Goal: Information Seeking & Learning: Learn about a topic

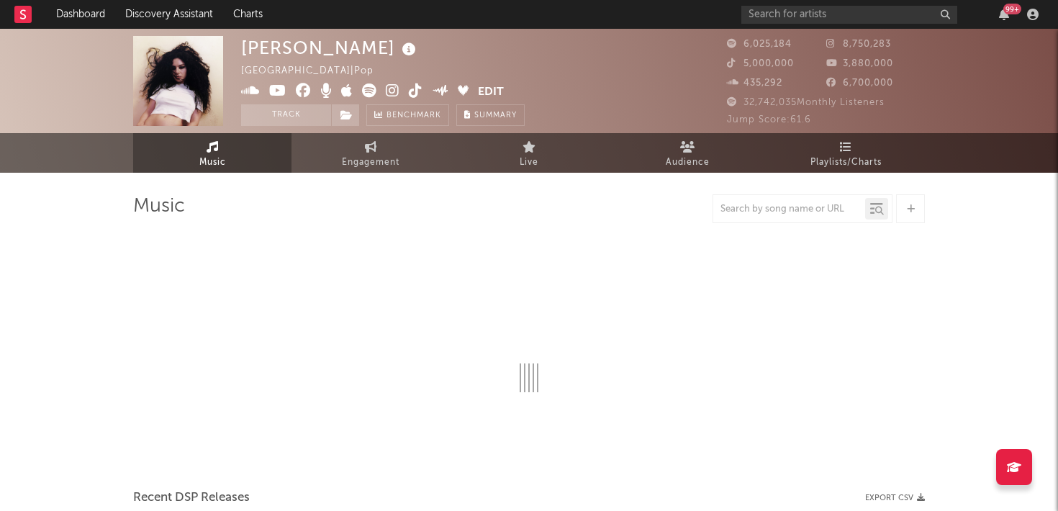
select select "6m"
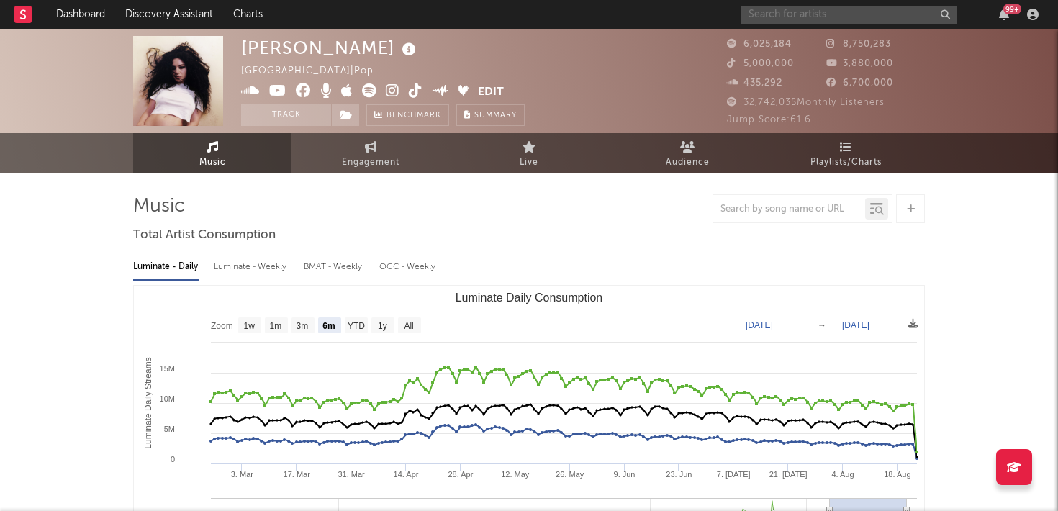
click at [806, 14] on input "text" at bounding box center [849, 15] width 216 height 18
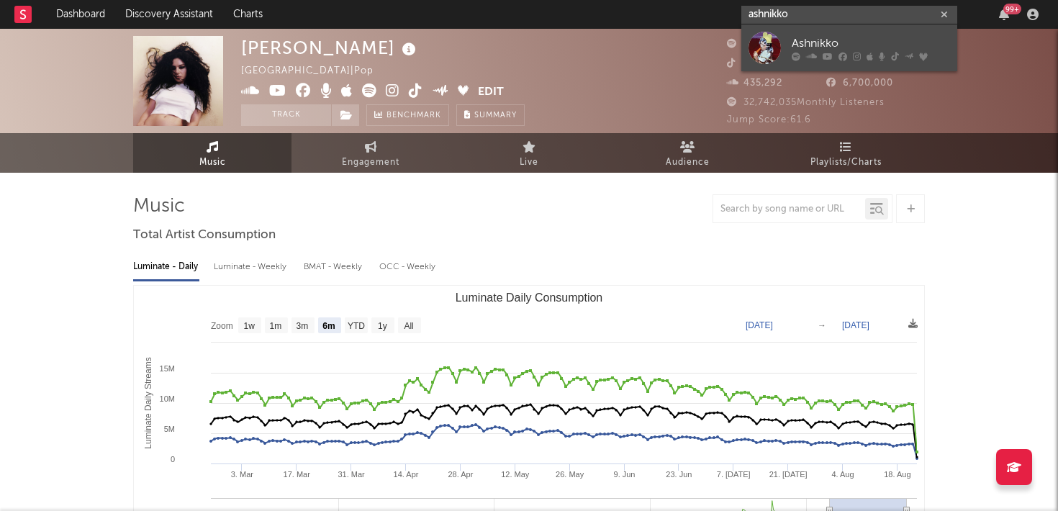
type input "ashnikko"
click at [818, 40] on div "Ashnikko" at bounding box center [871, 43] width 158 height 17
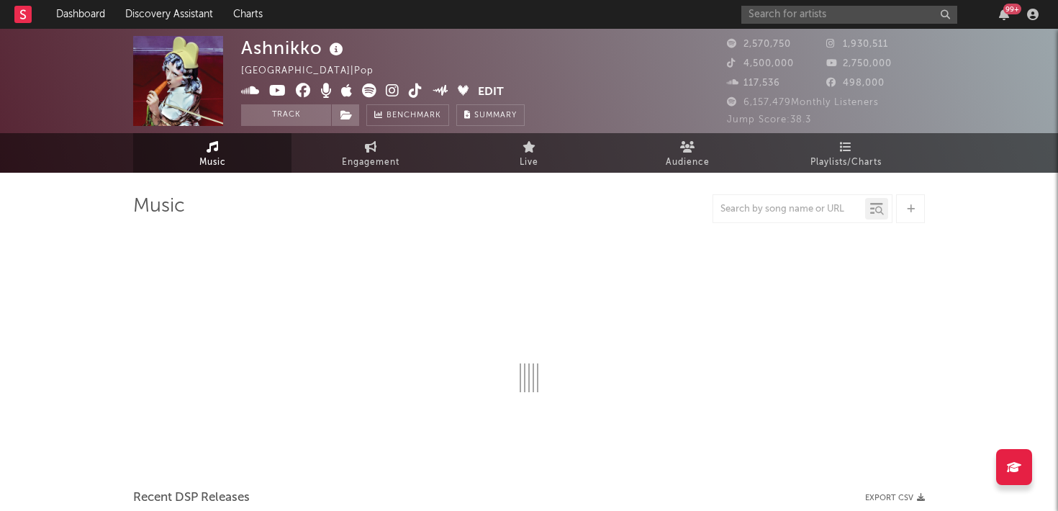
select select "6m"
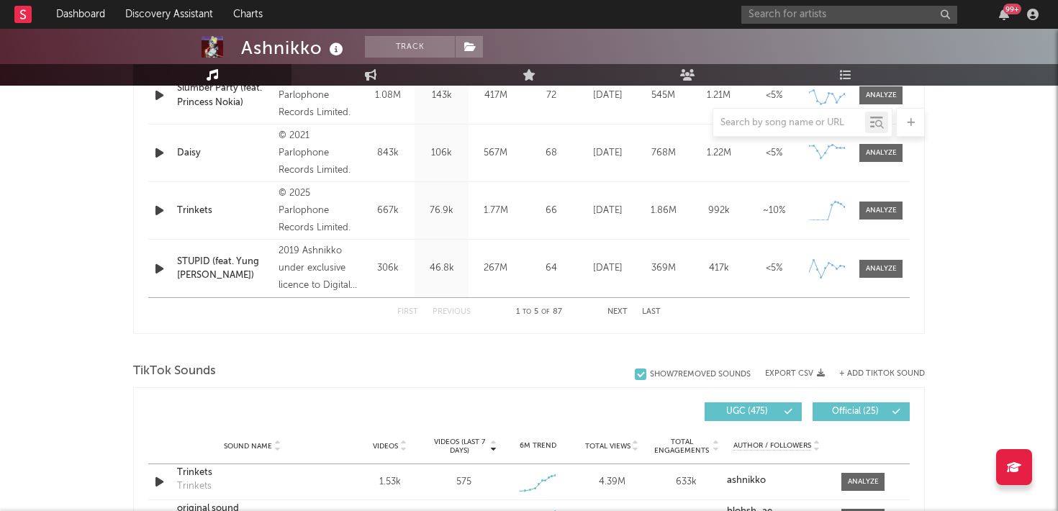
scroll to position [746, 0]
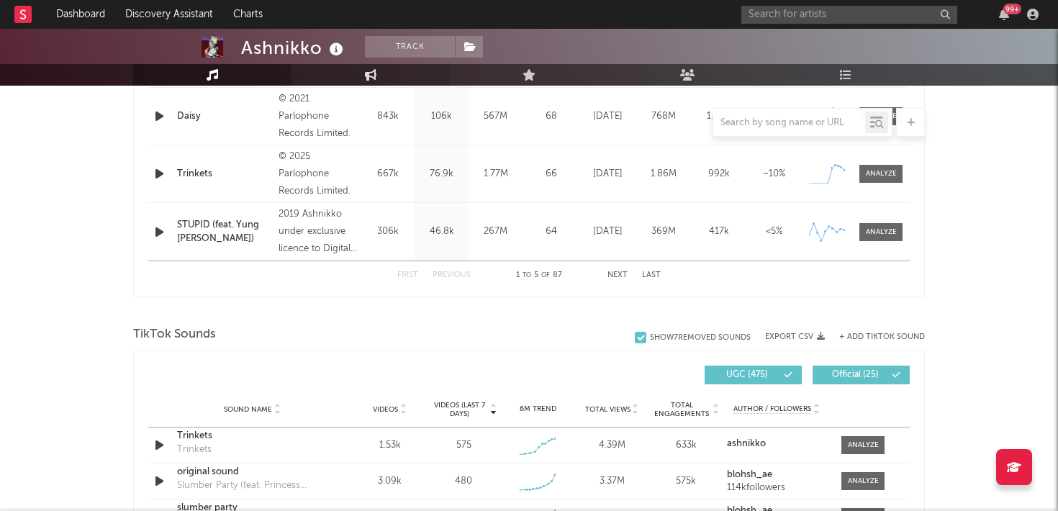
click at [370, 74] on icon at bounding box center [371, 75] width 12 height 12
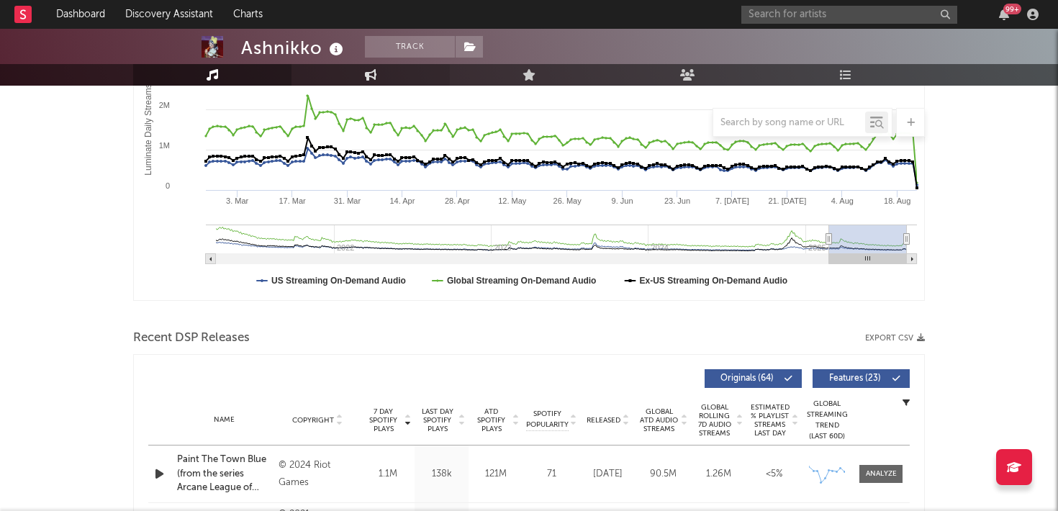
select select "1w"
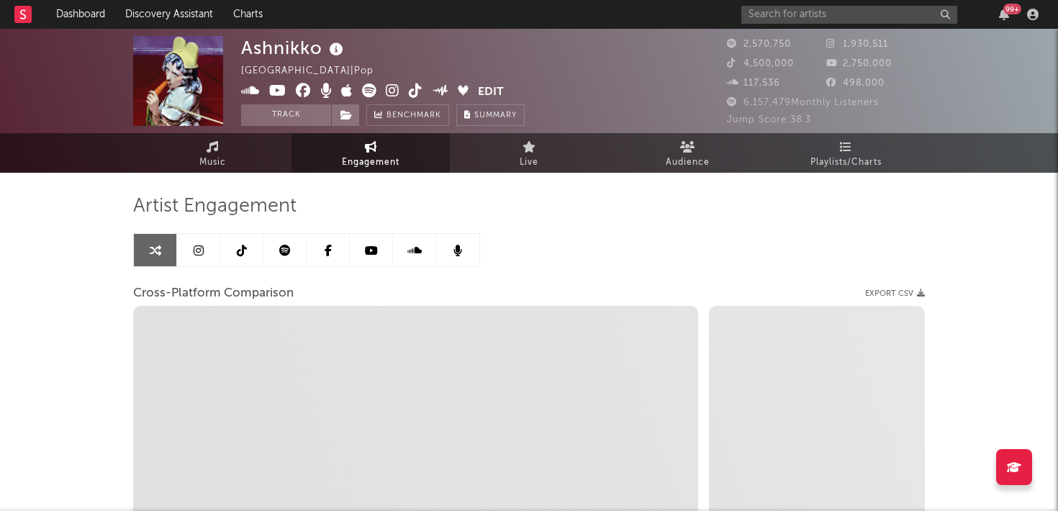
click at [245, 248] on icon at bounding box center [242, 251] width 10 height 12
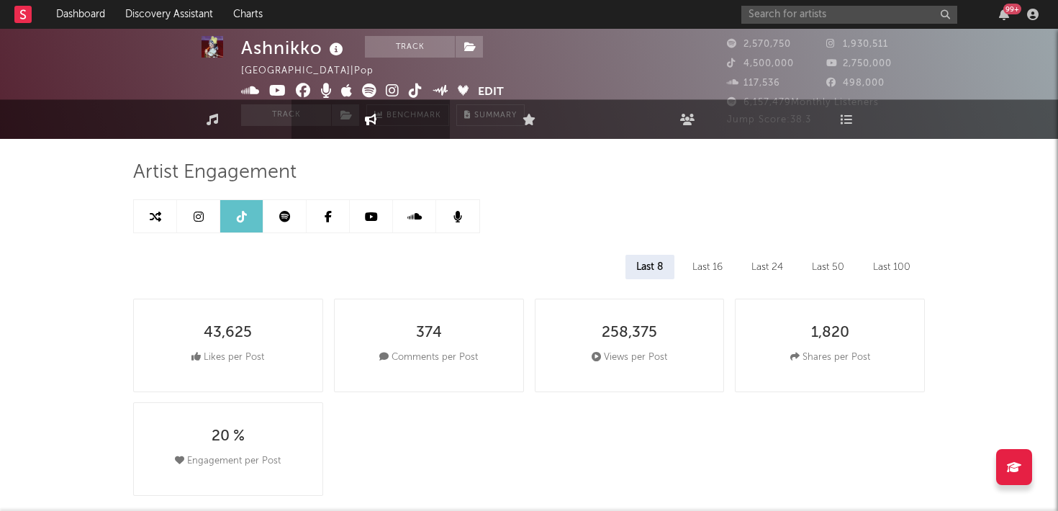
select select "6m"
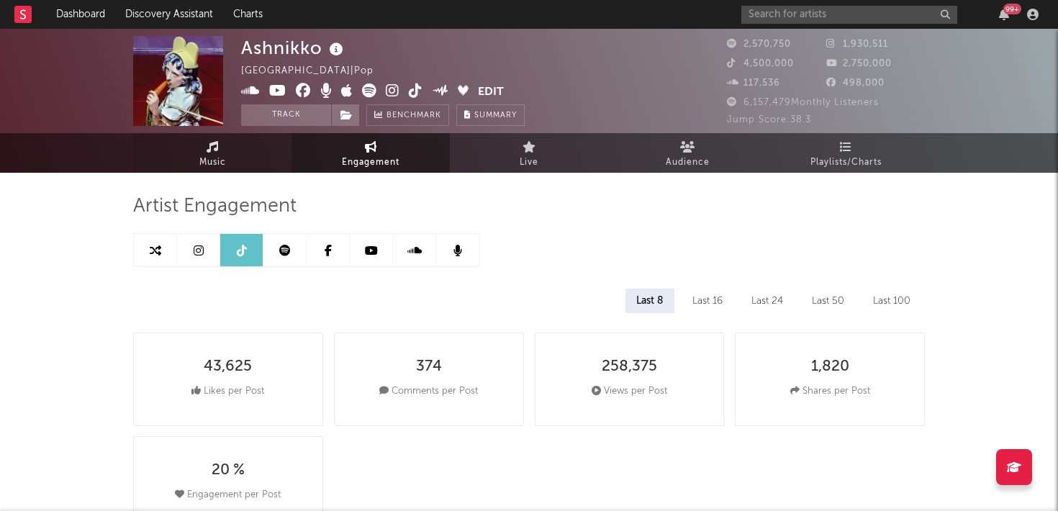
click at [204, 158] on span "Music" at bounding box center [212, 162] width 27 height 17
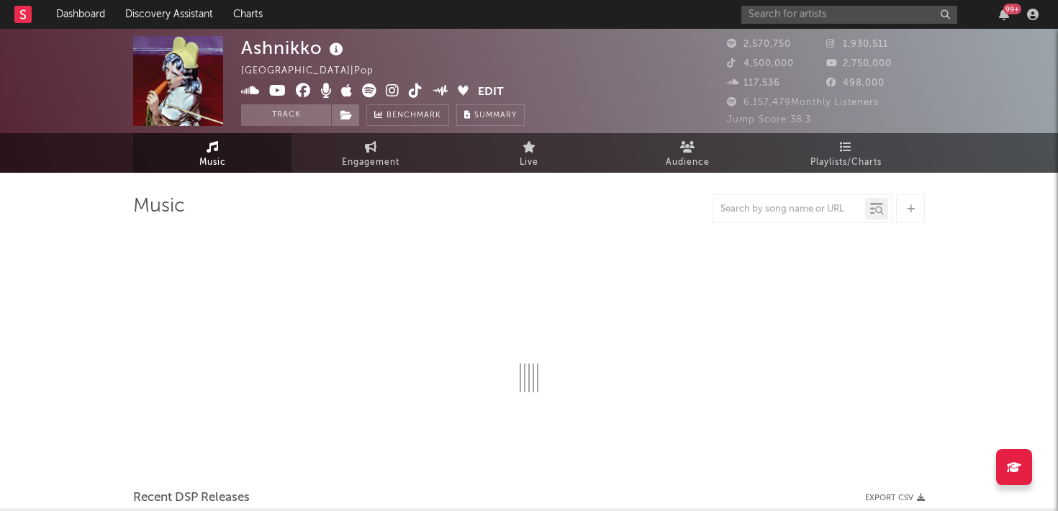
select select "6m"
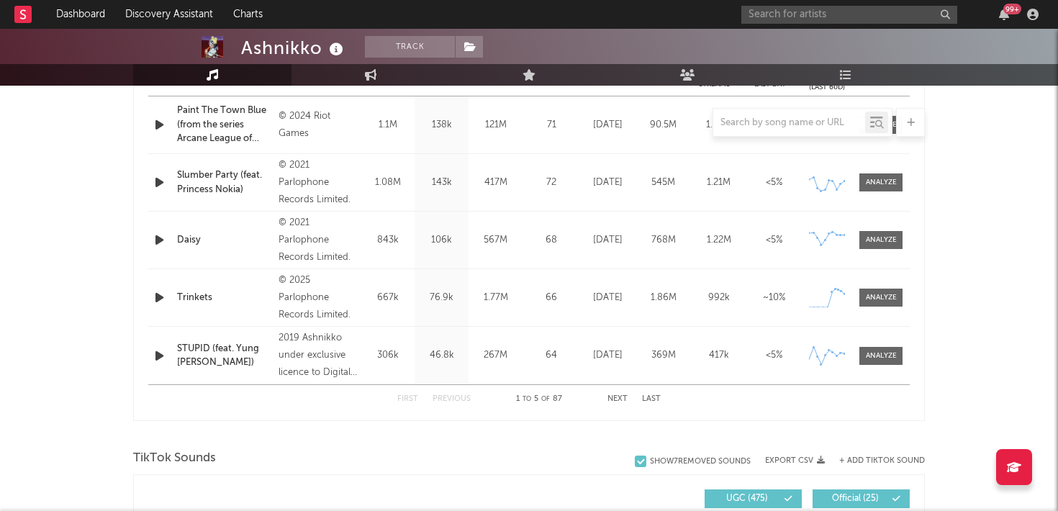
scroll to position [572, 0]
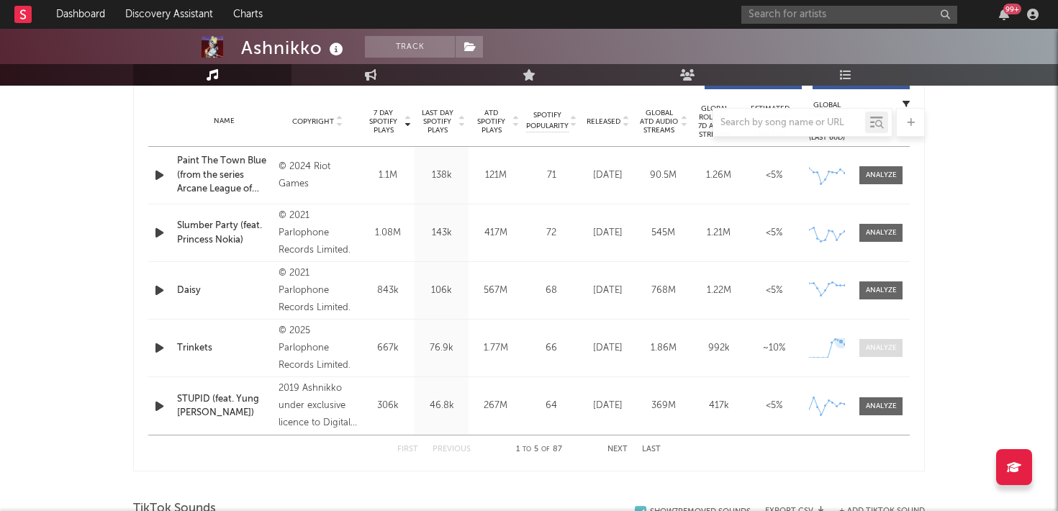
click at [866, 344] on div at bounding box center [881, 348] width 31 height 11
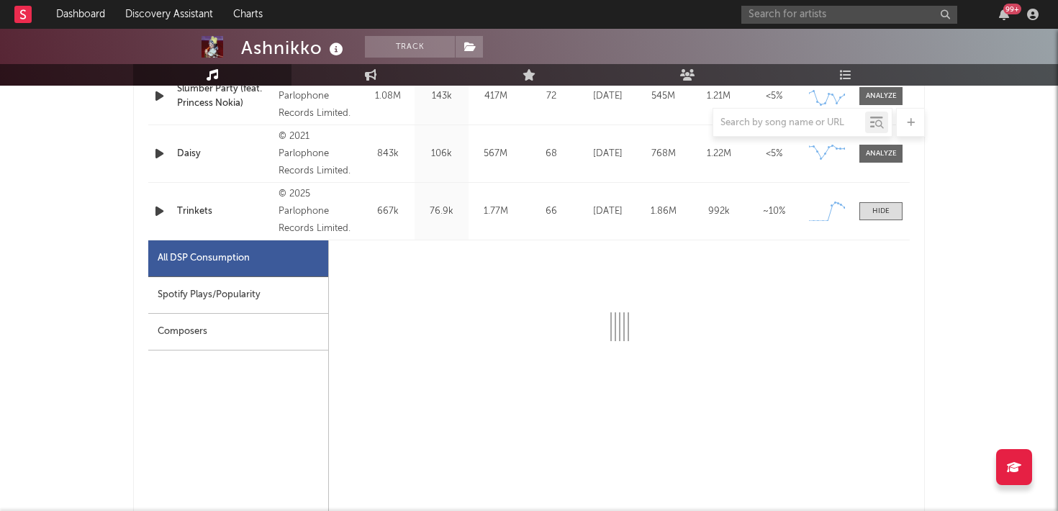
select select "1w"
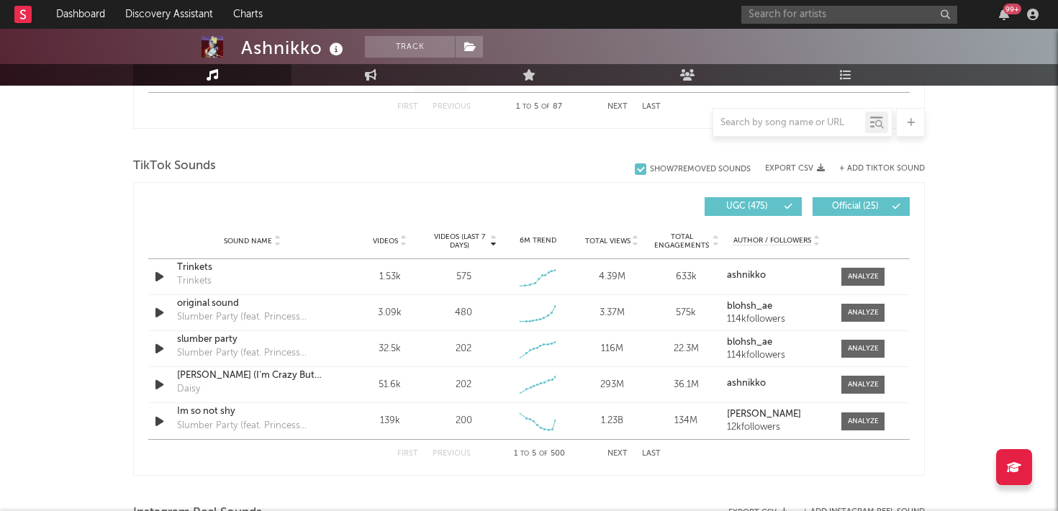
scroll to position [1593, 0]
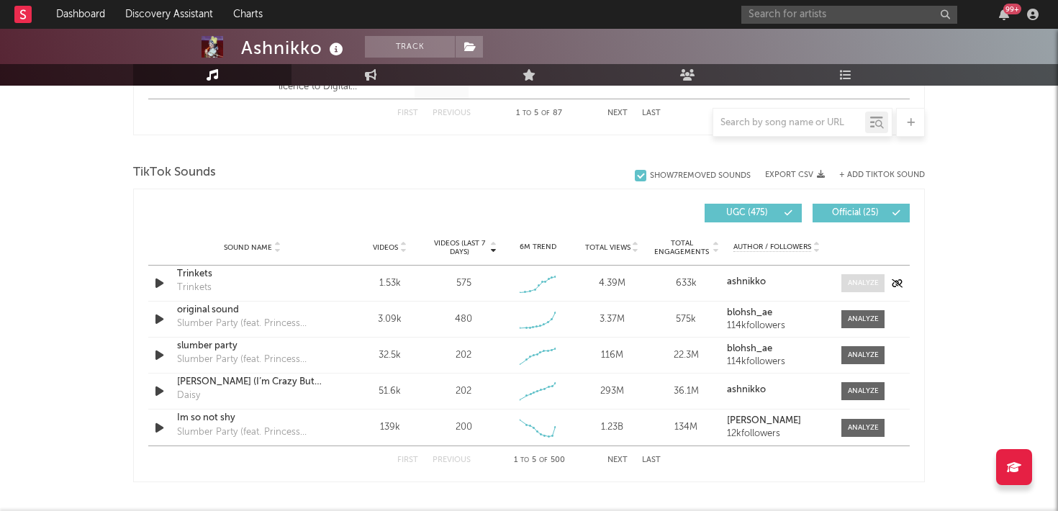
click at [863, 283] on div at bounding box center [863, 283] width 31 height 11
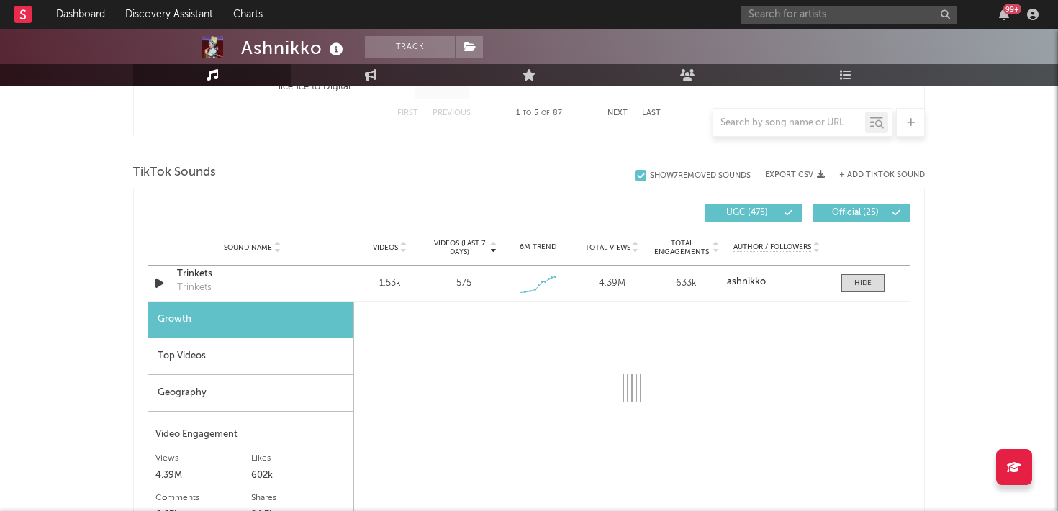
select select "1w"
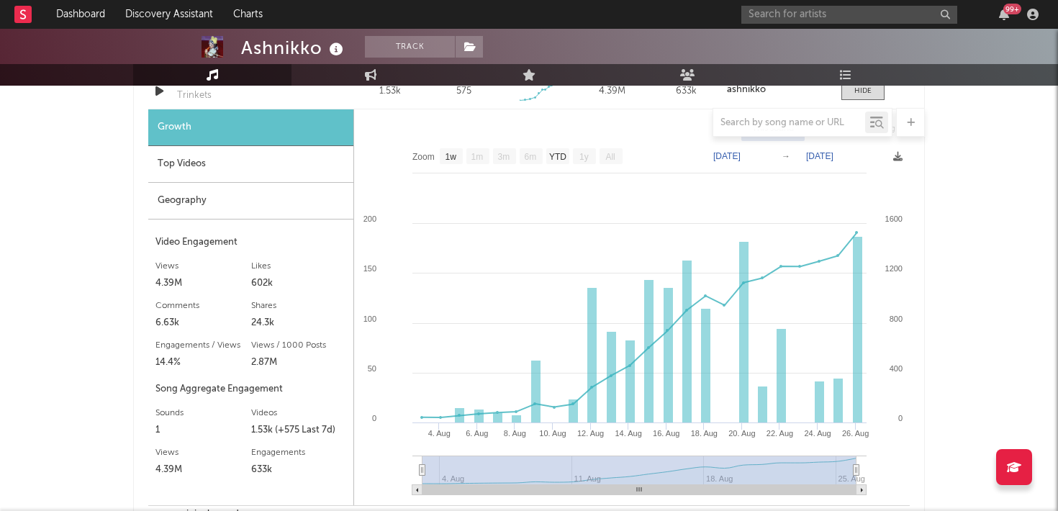
scroll to position [1776, 0]
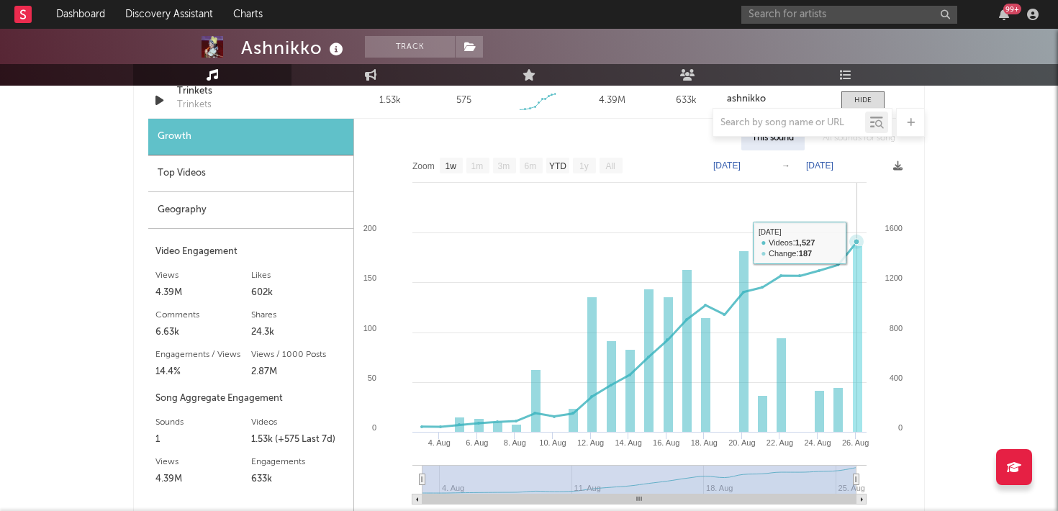
click at [855, 242] on icon at bounding box center [857, 242] width 6 height 6
click at [855, 248] on rect at bounding box center [857, 339] width 9 height 186
click at [857, 244] on icon at bounding box center [639, 334] width 435 height 185
click at [860, 237] on icon at bounding box center [856, 242] width 14 height 14
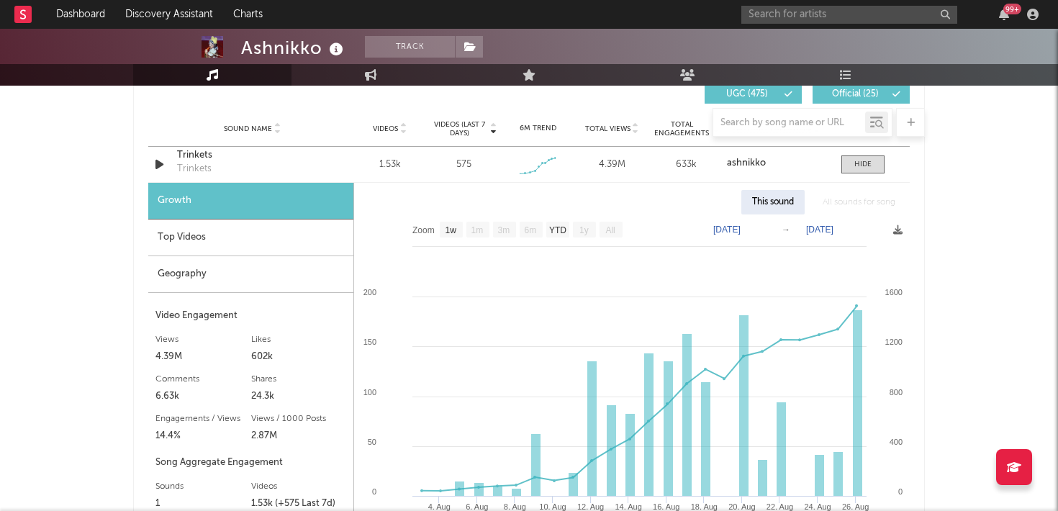
scroll to position [1710, 0]
click at [205, 245] on div "Top Videos" at bounding box center [250, 239] width 205 height 37
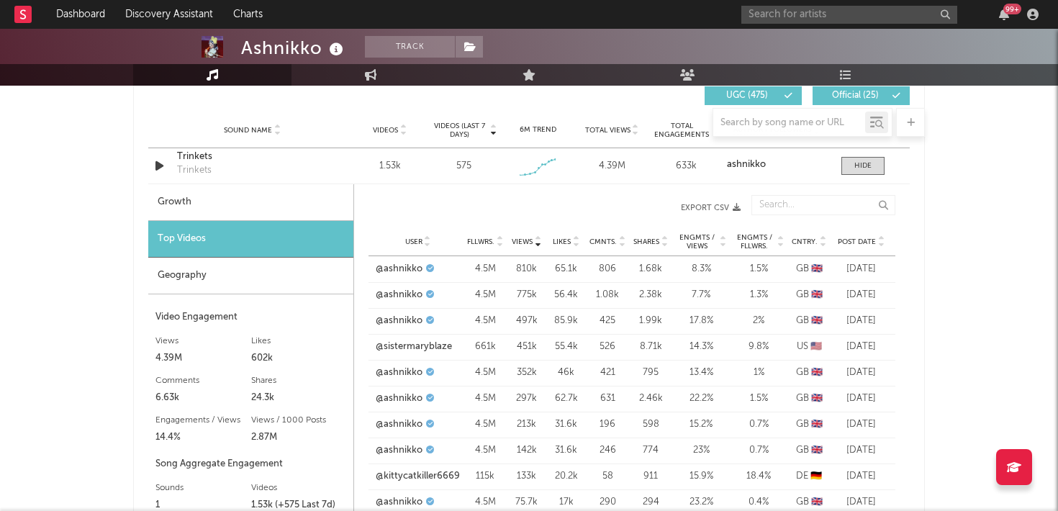
click at [200, 272] on div "Geography" at bounding box center [250, 276] width 205 height 37
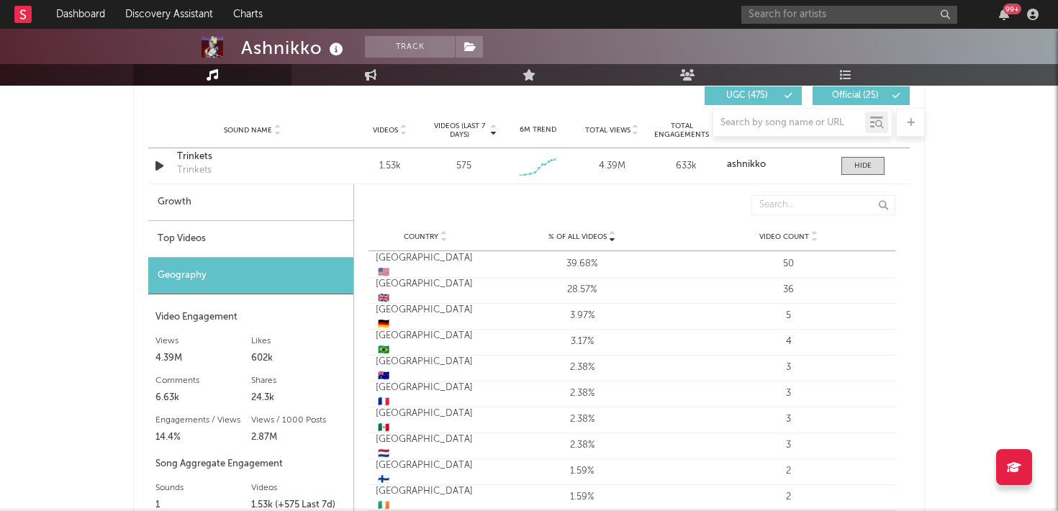
click at [242, 194] on div "Growth" at bounding box center [250, 202] width 205 height 37
select select "1w"
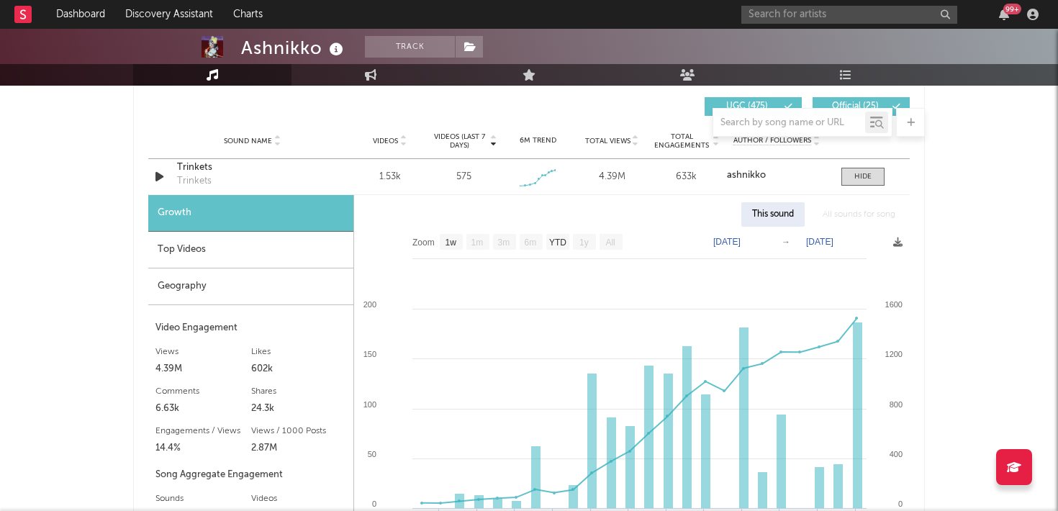
scroll to position [1690, 0]
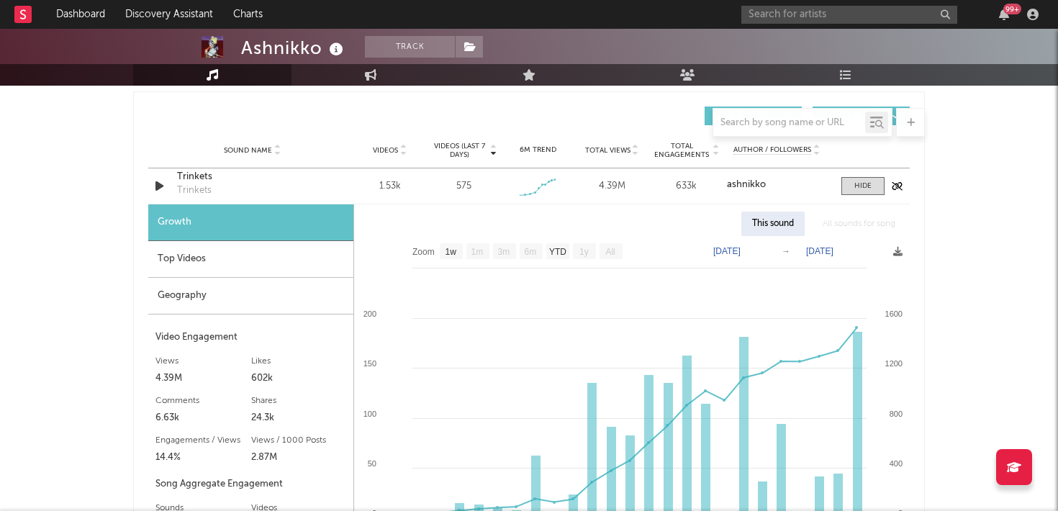
click at [159, 186] on icon "button" at bounding box center [159, 186] width 15 height 18
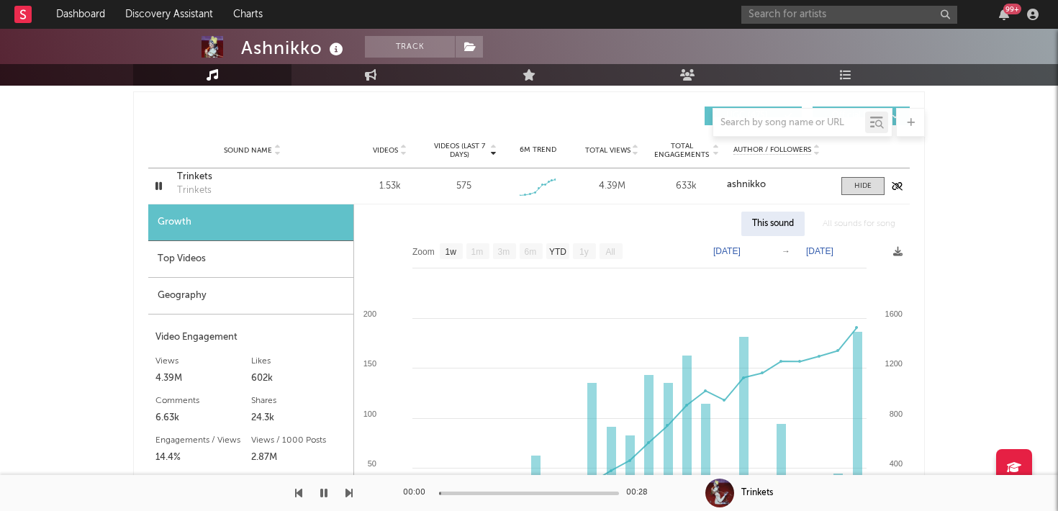
click at [159, 186] on icon "button" at bounding box center [159, 186] width 14 height 18
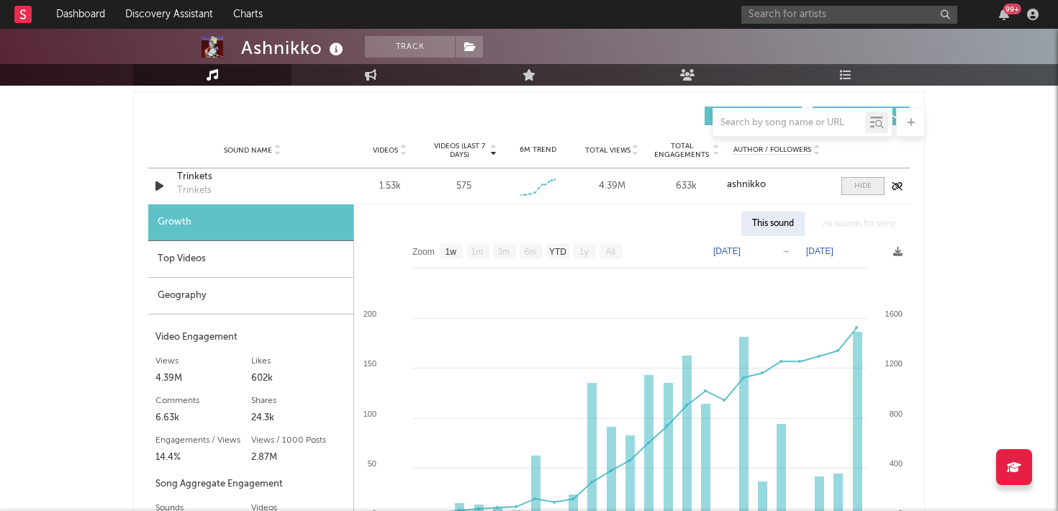
click at [869, 184] on div at bounding box center [862, 186] width 17 height 11
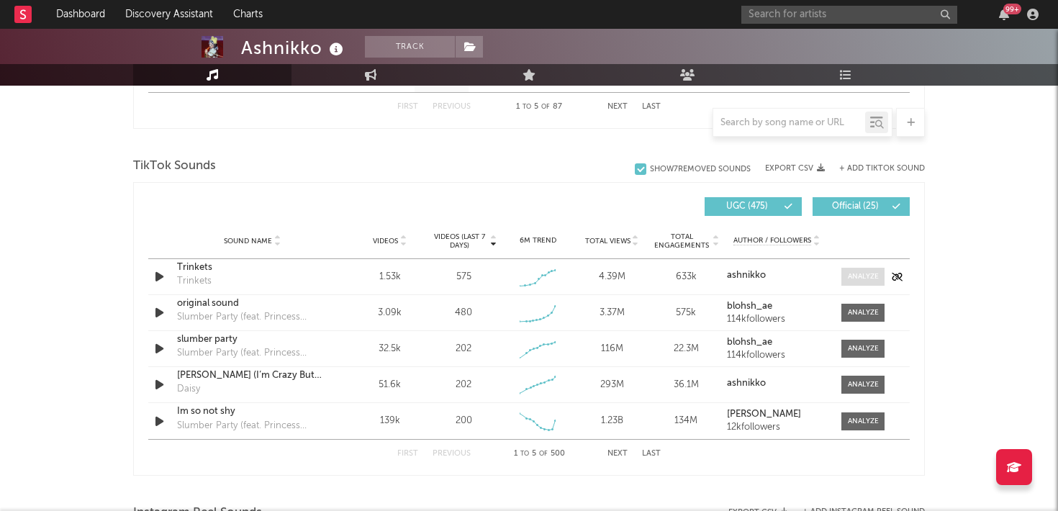
scroll to position [1596, 0]
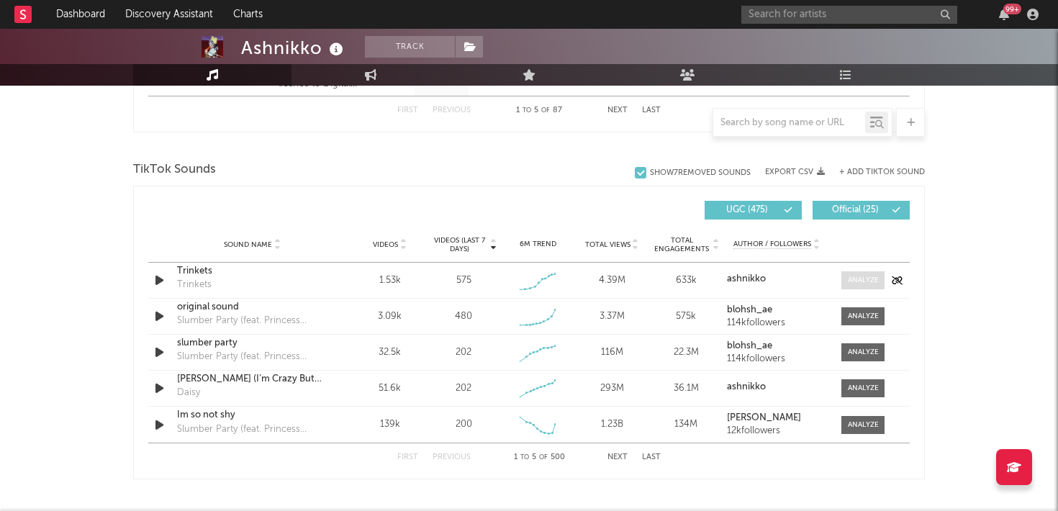
click at [855, 277] on div at bounding box center [863, 280] width 31 height 11
select select "1w"
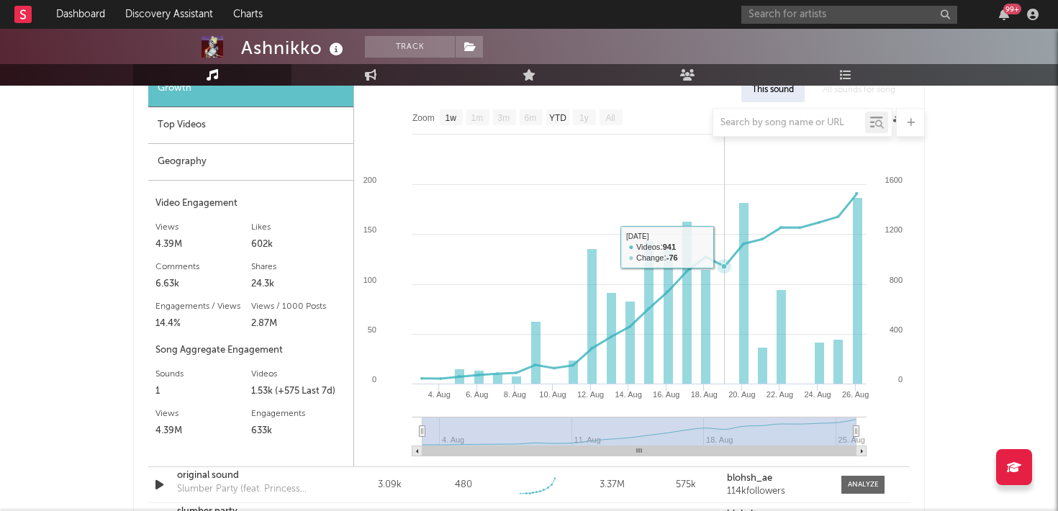
scroll to position [1825, 0]
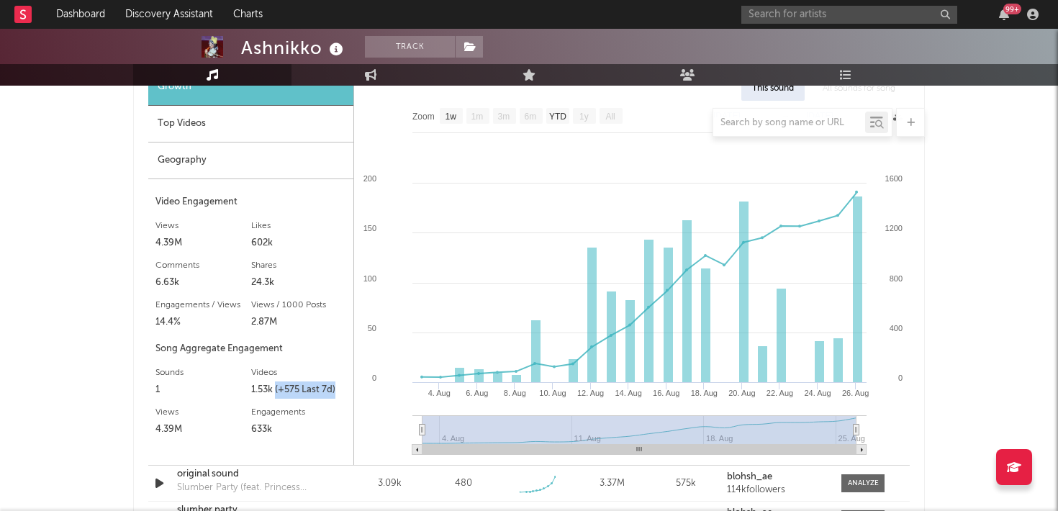
drag, startPoint x: 275, startPoint y: 389, endPoint x: 336, endPoint y: 389, distance: 61.2
click at [336, 389] on div "1.53k (+575 Last 7d)" at bounding box center [299, 389] width 96 height 17
copy div "(+575 Last 7d)"
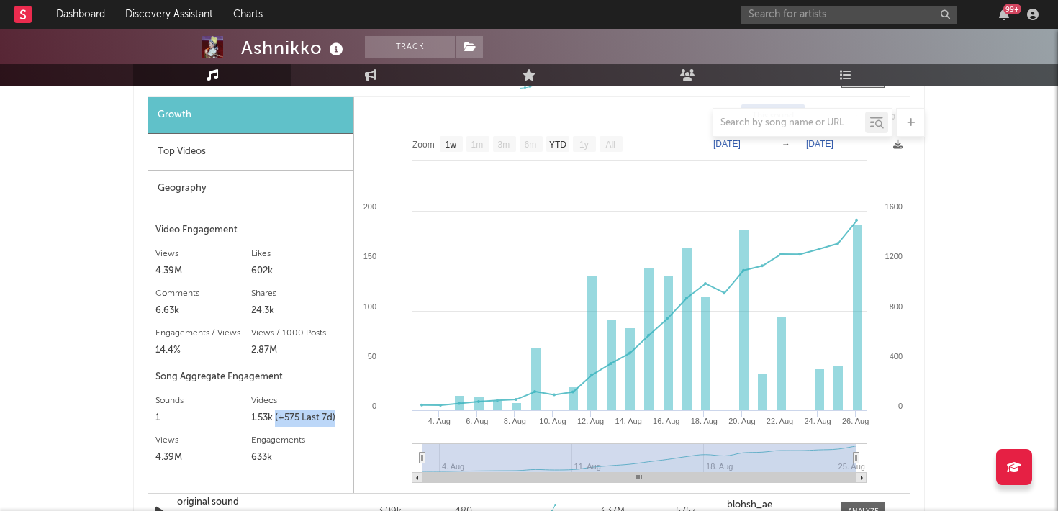
scroll to position [1803, 0]
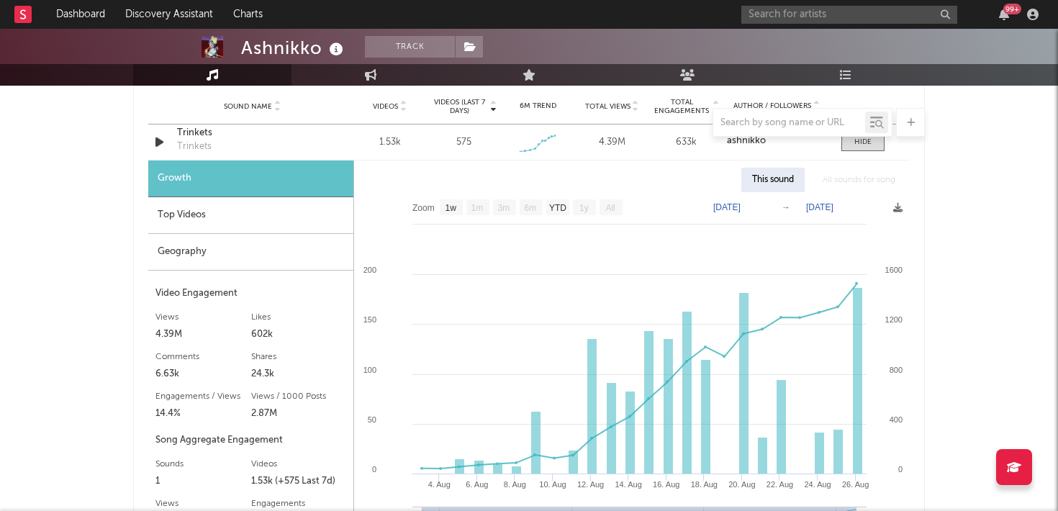
scroll to position [1722, 0]
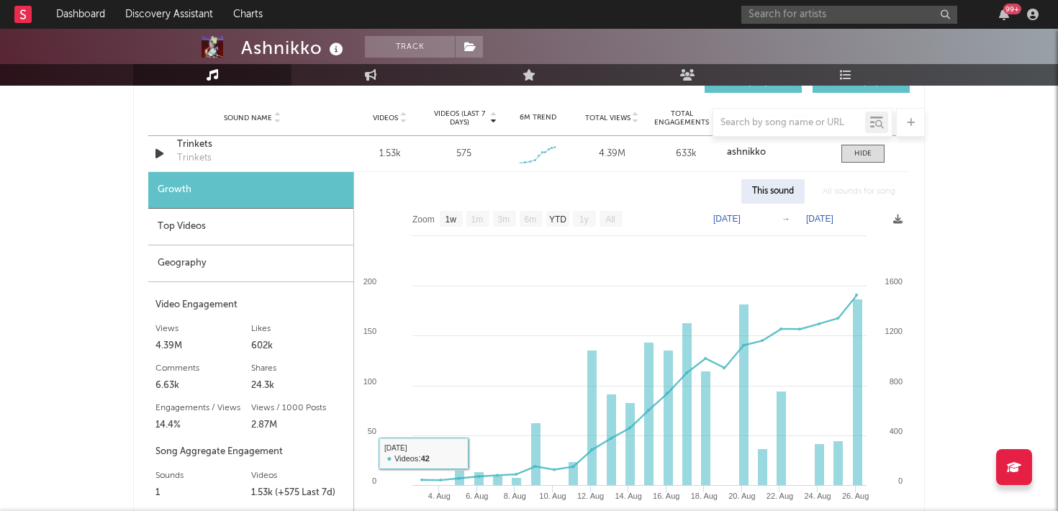
click at [250, 261] on div "Geography" at bounding box center [250, 263] width 205 height 37
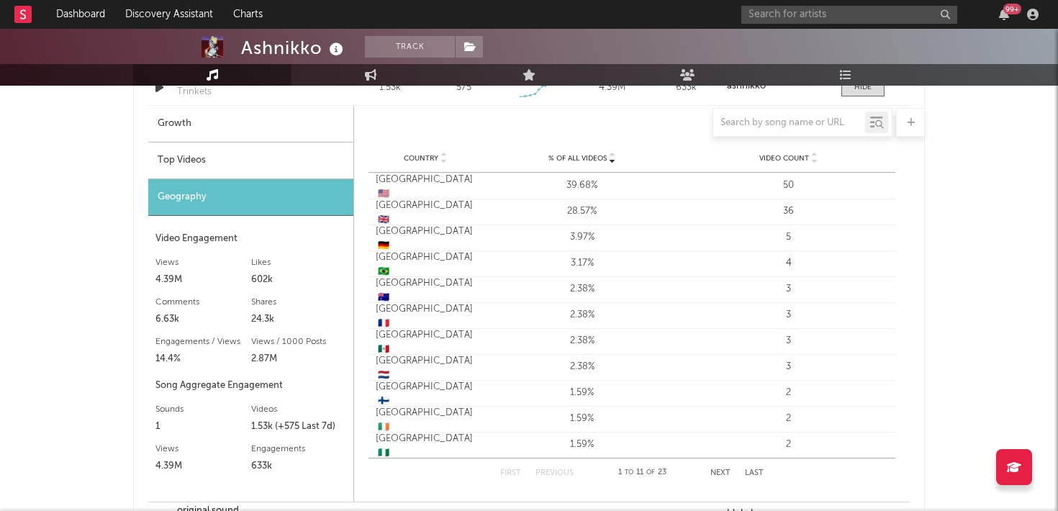
scroll to position [1778, 0]
